Goal: Register for event/course

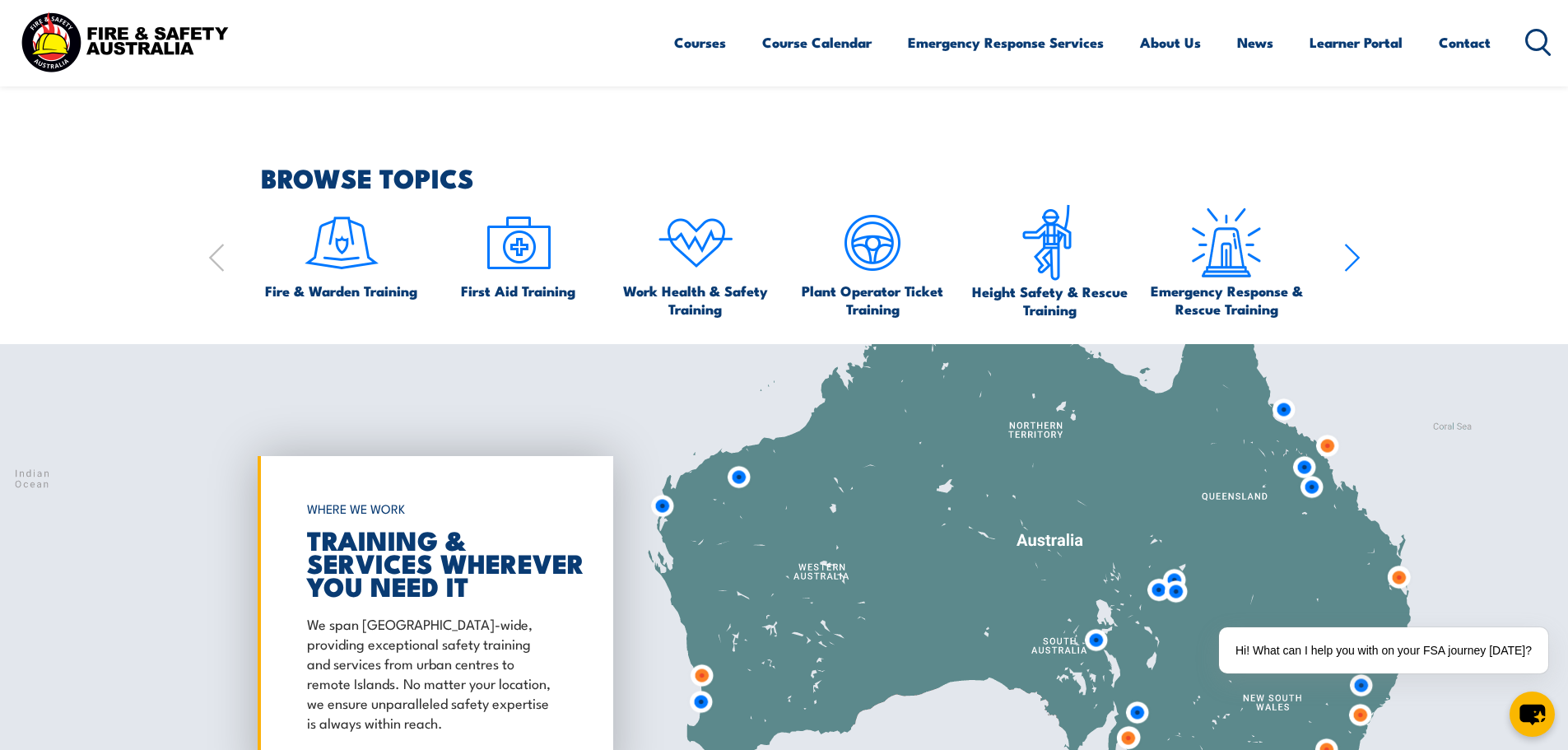
scroll to position [1896, 0]
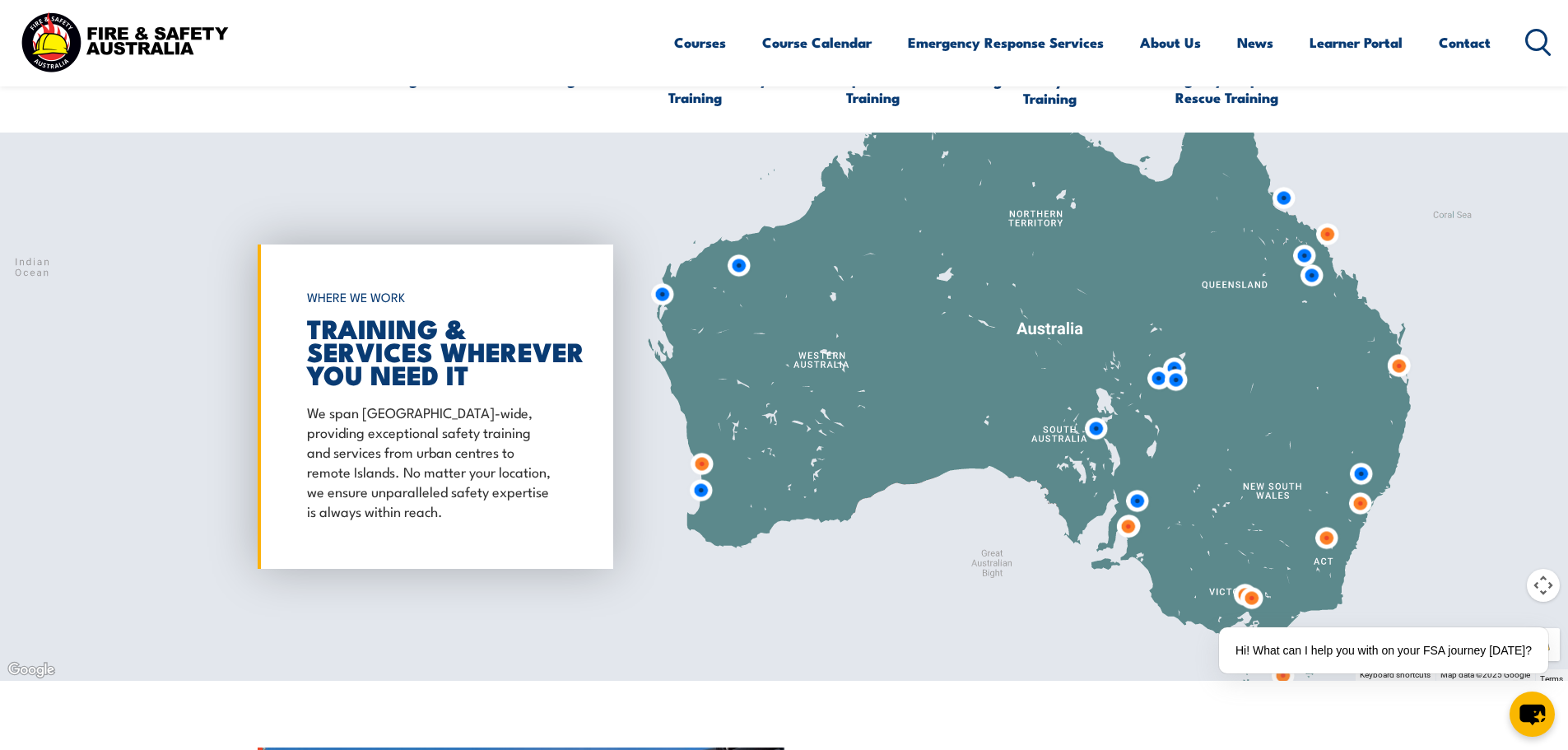
click at [1362, 477] on img at bounding box center [1362, 474] width 30 height 30
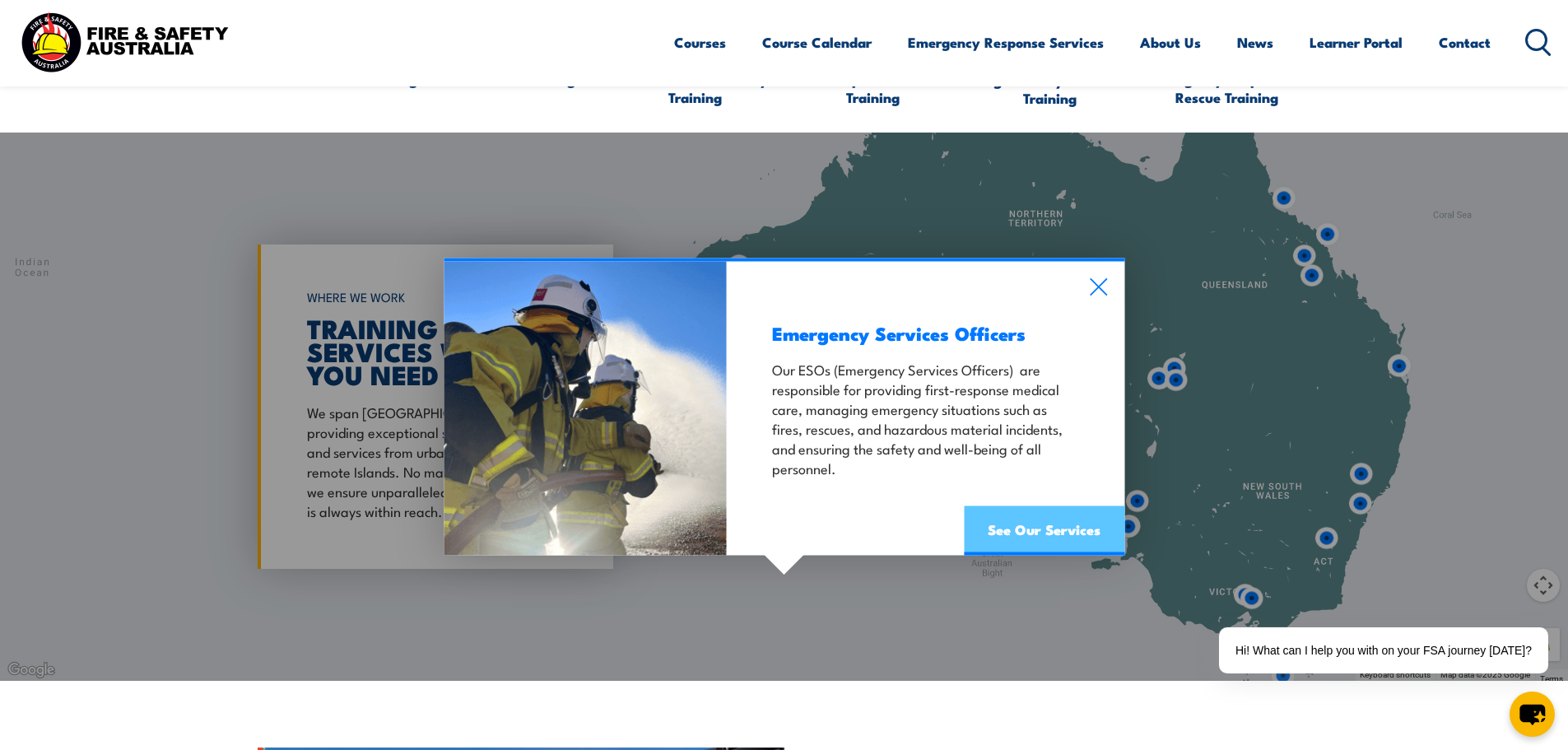
click at [1095, 538] on link "See Our Services" at bounding box center [1044, 530] width 161 height 49
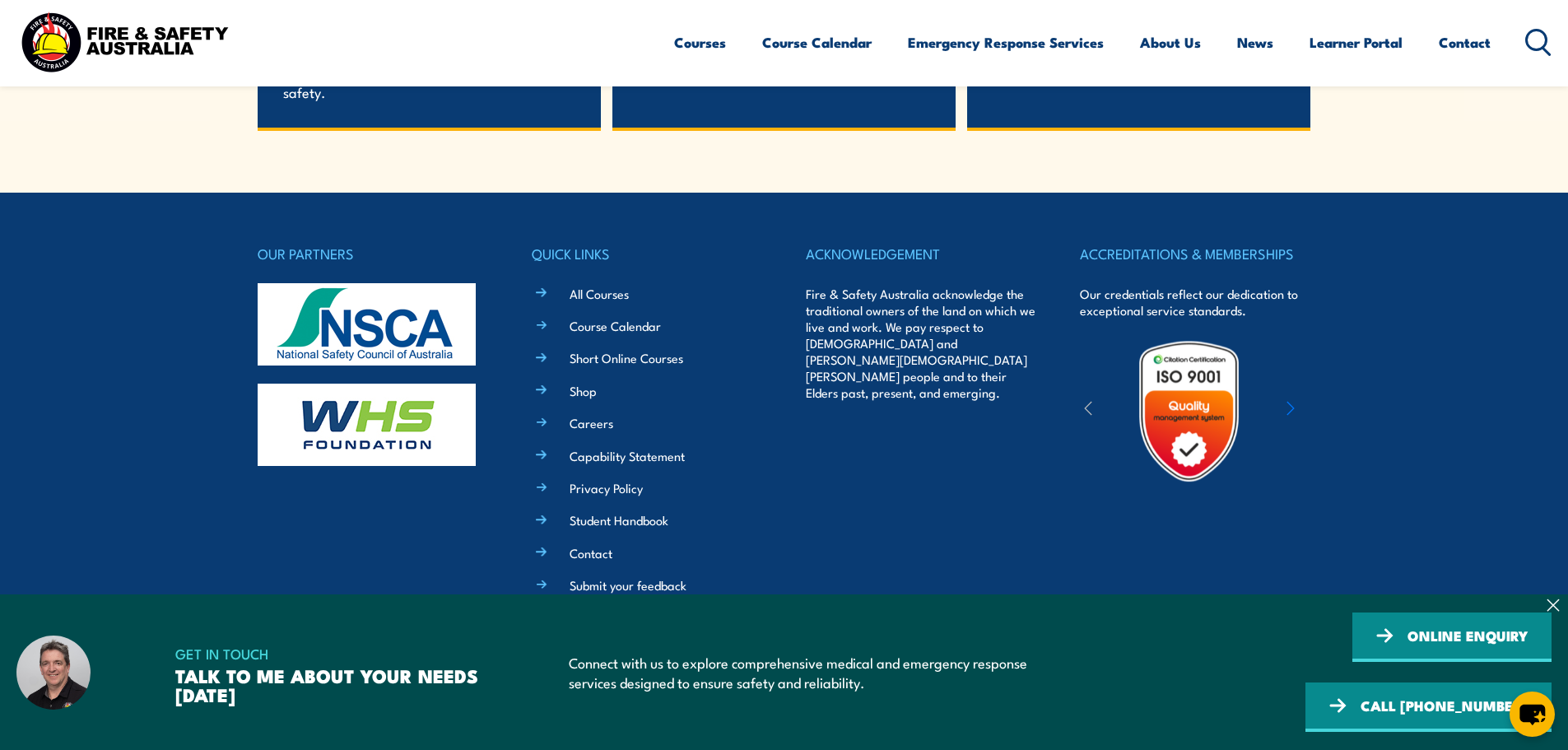
scroll to position [3665, 0]
click at [608, 332] on link "Course Calendar" at bounding box center [615, 326] width 91 height 17
click at [608, 325] on link "Course Calendar" at bounding box center [615, 326] width 91 height 17
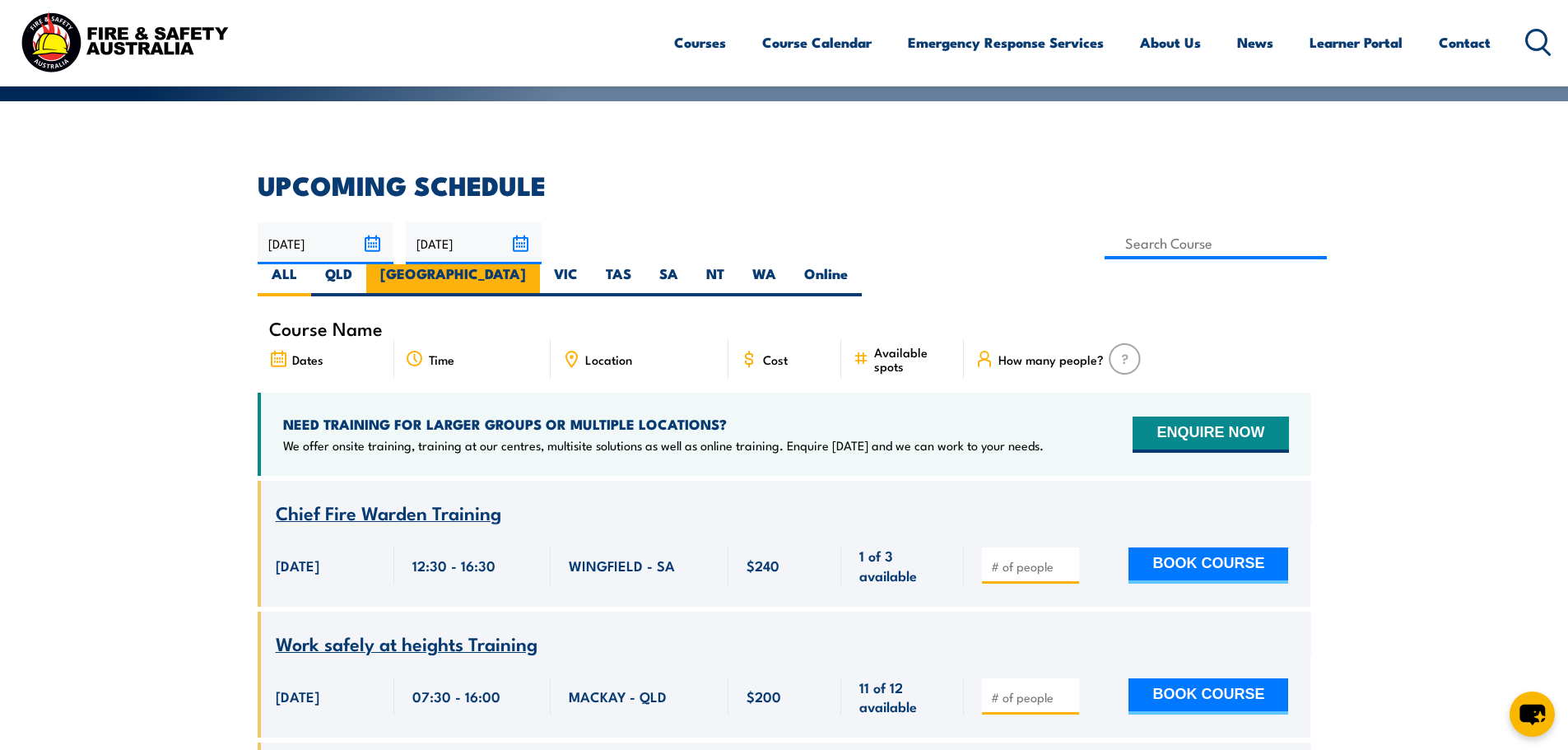
click at [540, 264] on label "NSW" at bounding box center [453, 280] width 173 height 32
click at [536, 264] on input "NSW" at bounding box center [531, 269] width 11 height 11
radio input "true"
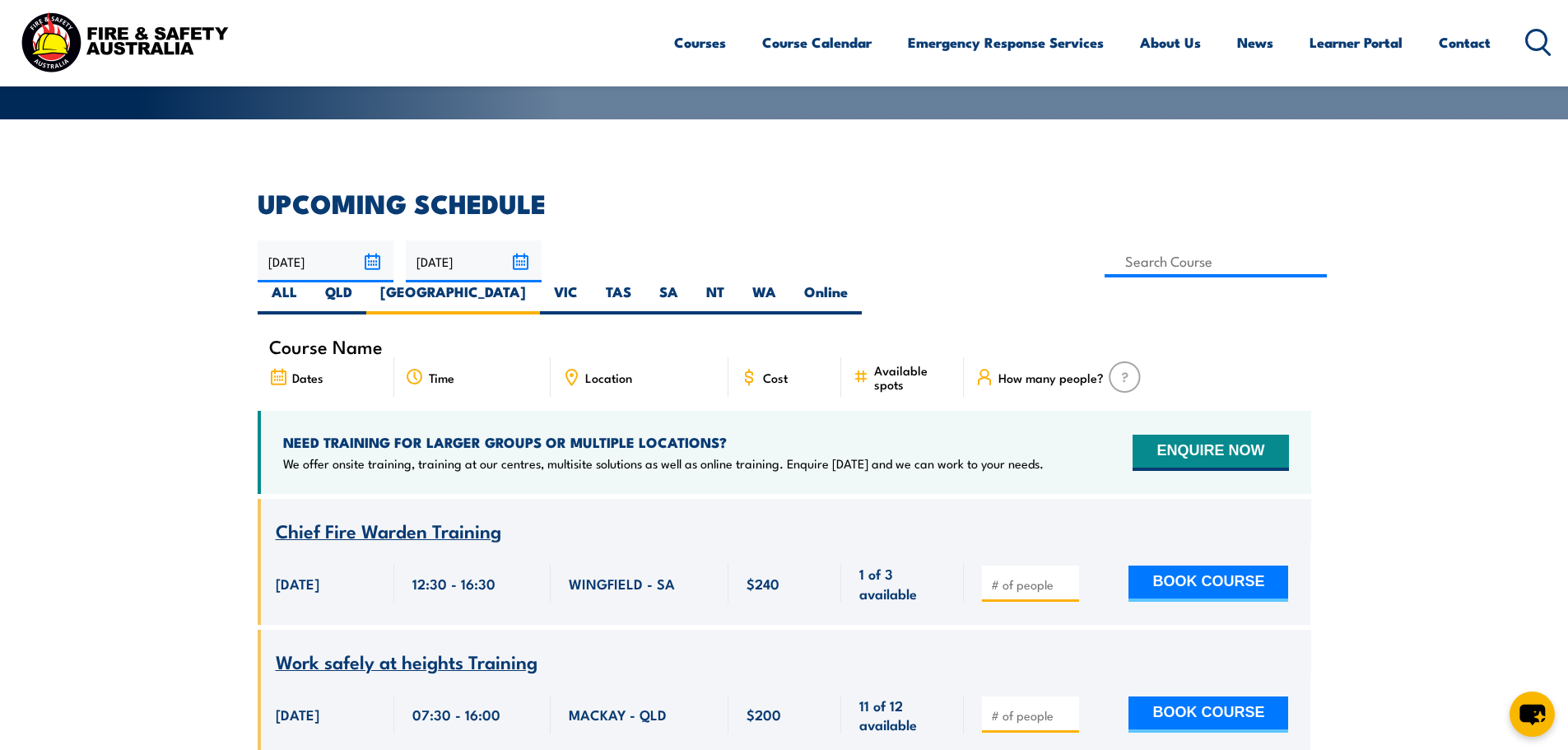
scroll to position [350, 0]
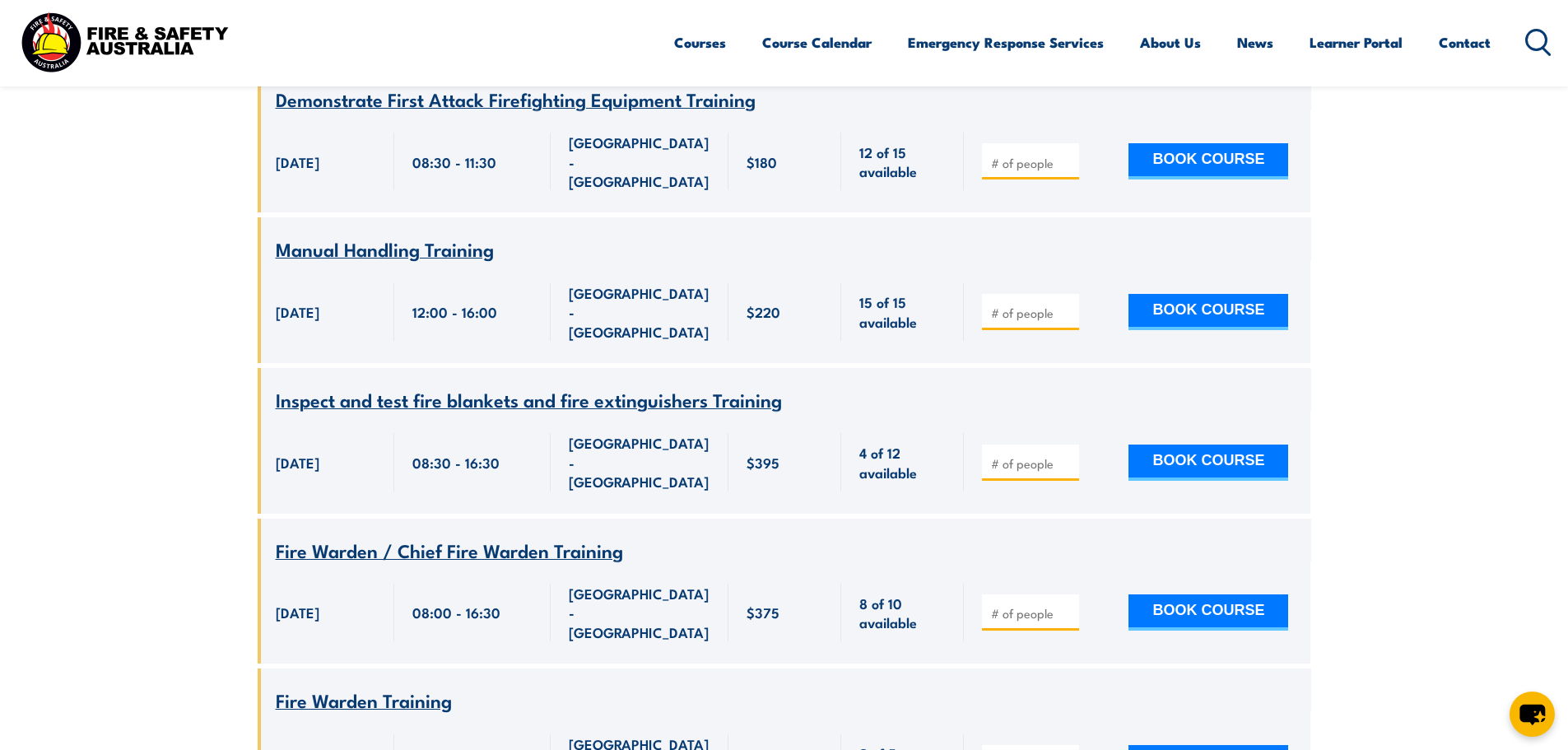
scroll to position [2911, 0]
